Goal: Task Accomplishment & Management: Complete application form

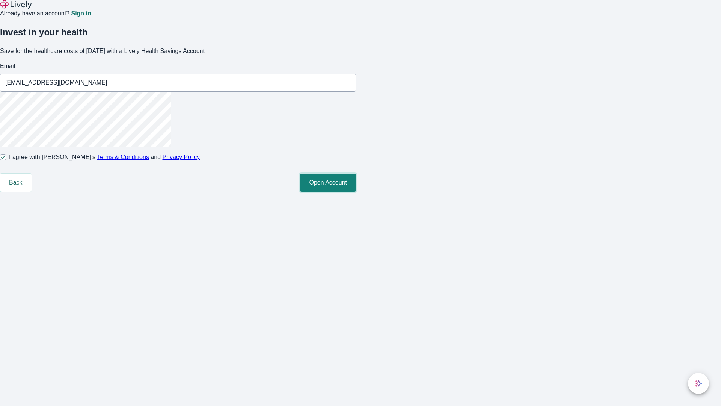
click at [356, 192] on button "Open Account" at bounding box center [328, 183] width 56 height 18
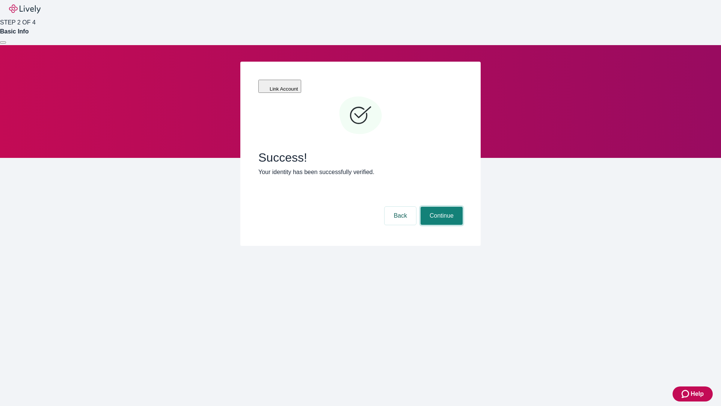
click at [441, 207] on button "Continue" at bounding box center [442, 216] width 42 height 18
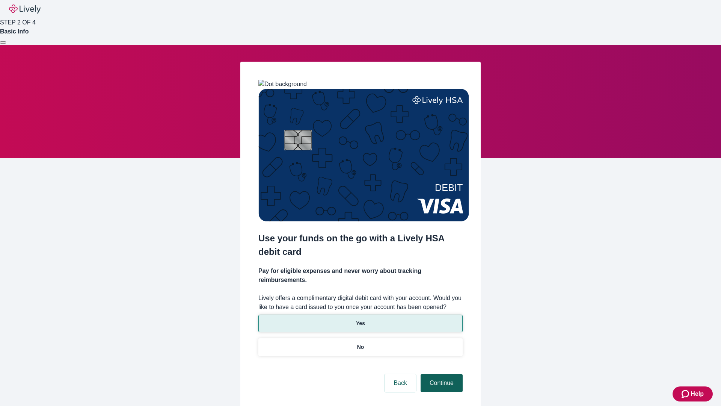
click at [360, 343] on p "No" at bounding box center [360, 347] width 7 height 8
click at [441, 374] on button "Continue" at bounding box center [442, 383] width 42 height 18
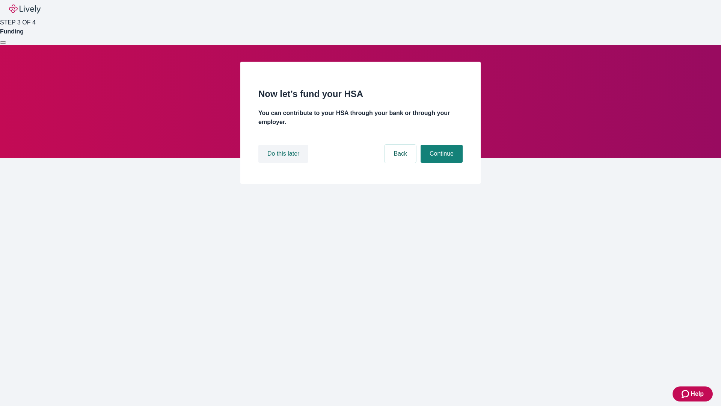
click at [284, 163] on button "Do this later" at bounding box center [283, 154] width 50 height 18
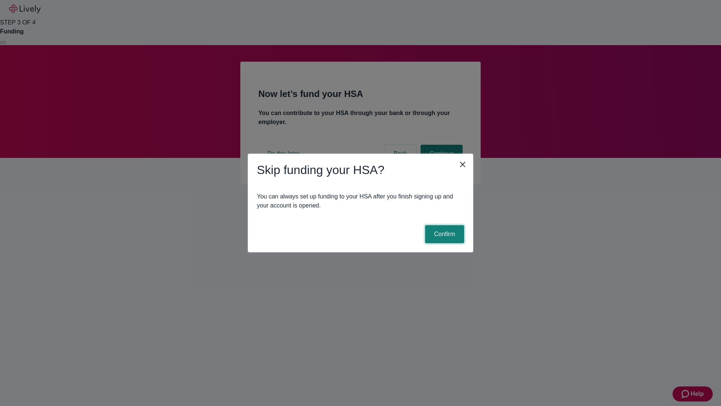
click at [444, 234] on button "Confirm" at bounding box center [444, 234] width 39 height 18
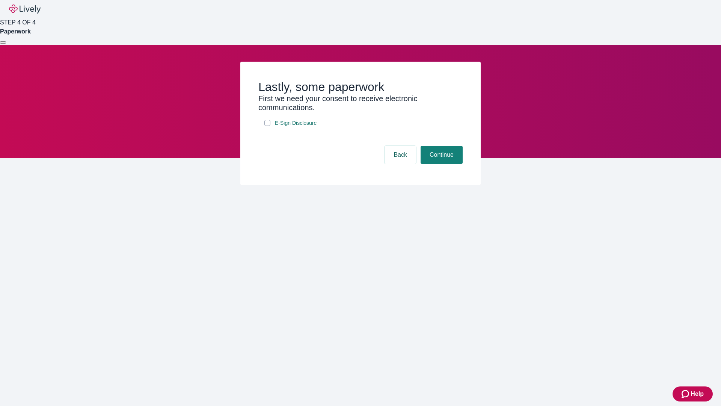
click at [267, 126] on input "E-Sign Disclosure" at bounding box center [267, 123] width 6 height 6
checkbox input "true"
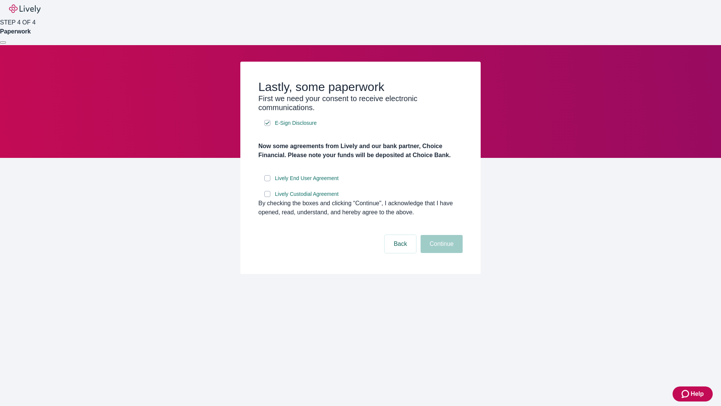
click at [267, 181] on input "Lively End User Agreement" at bounding box center [267, 178] width 6 height 6
checkbox input "true"
click at [267, 197] on input "Lively Custodial Agreement" at bounding box center [267, 194] width 6 height 6
checkbox input "true"
click at [441, 253] on button "Continue" at bounding box center [442, 244] width 42 height 18
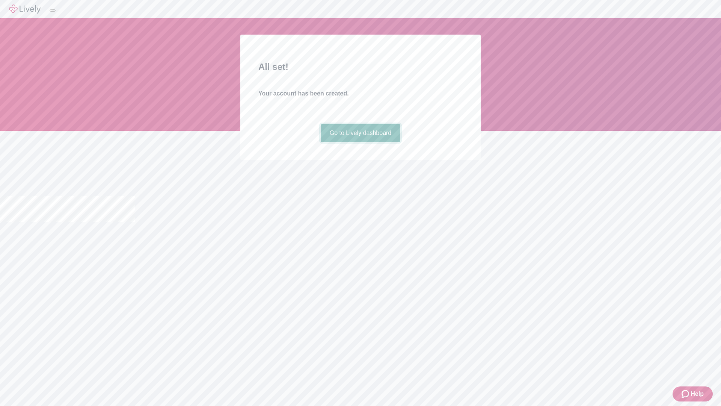
click at [360, 142] on link "Go to Lively dashboard" at bounding box center [361, 133] width 80 height 18
